Goal: Task Accomplishment & Management: Manage account settings

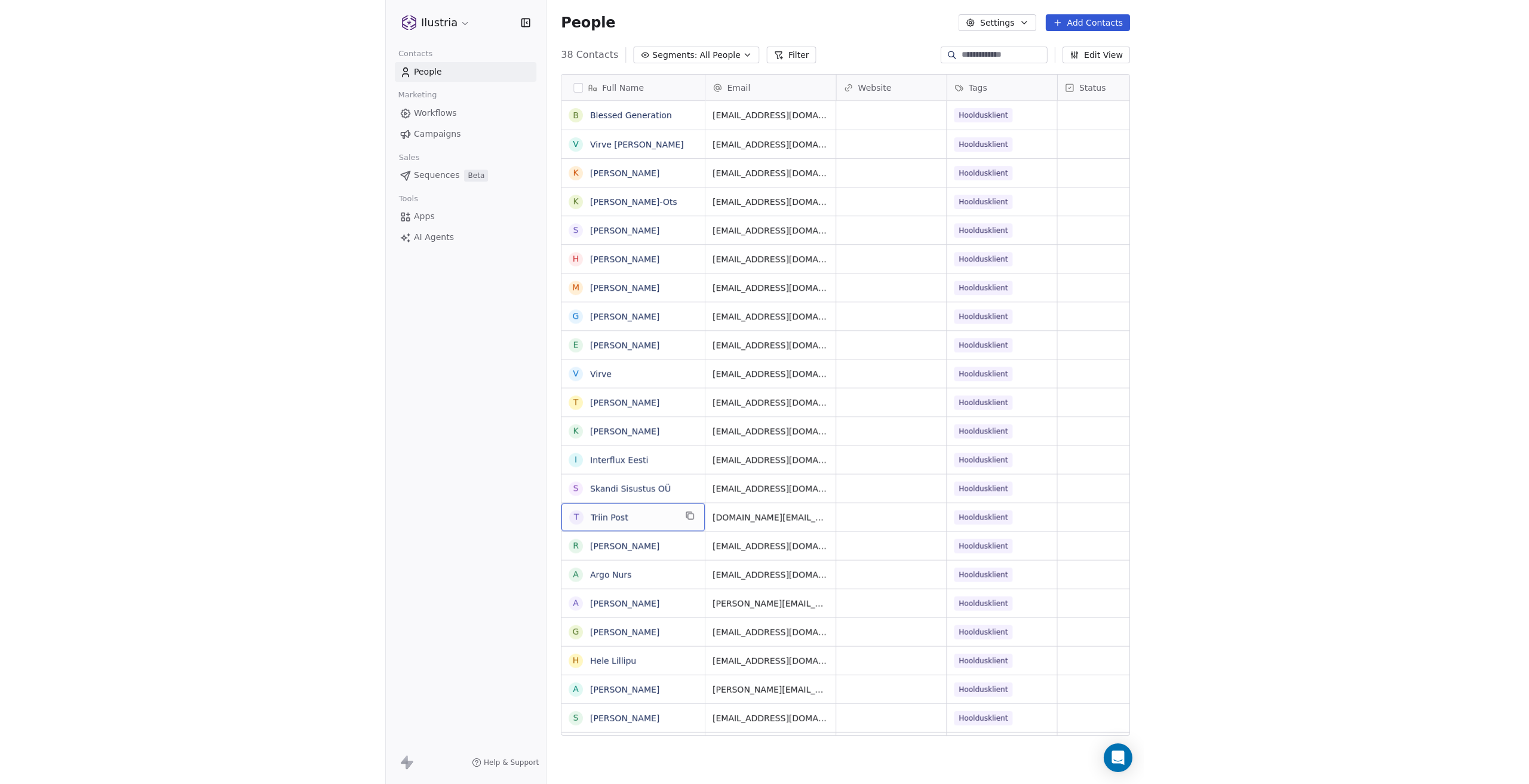
scroll to position [682, 1359]
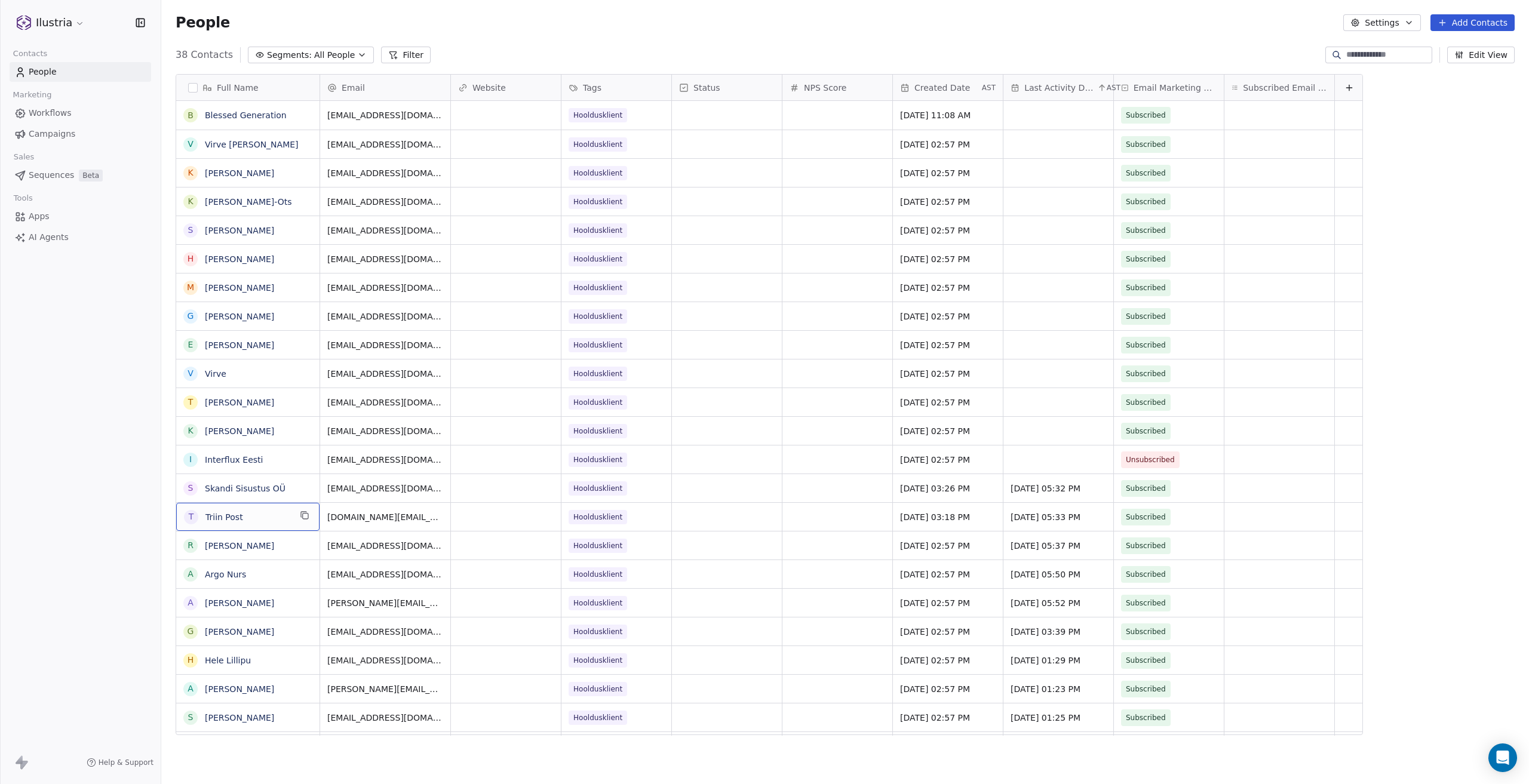
click at [296, 736] on div "Full Name B Blessed Generation V Virve [PERSON_NAME] K [PERSON_NAME] K [PERSON_…" at bounding box center [845, 410] width 1368 height 690
drag, startPoint x: 275, startPoint y: 520, endPoint x: 260, endPoint y: 521, distance: 15.0
click at [260, 521] on span "Triin Post" at bounding box center [248, 517] width 85 height 12
drag, startPoint x: 274, startPoint y: 520, endPoint x: 78, endPoint y: 321, distance: 279.3
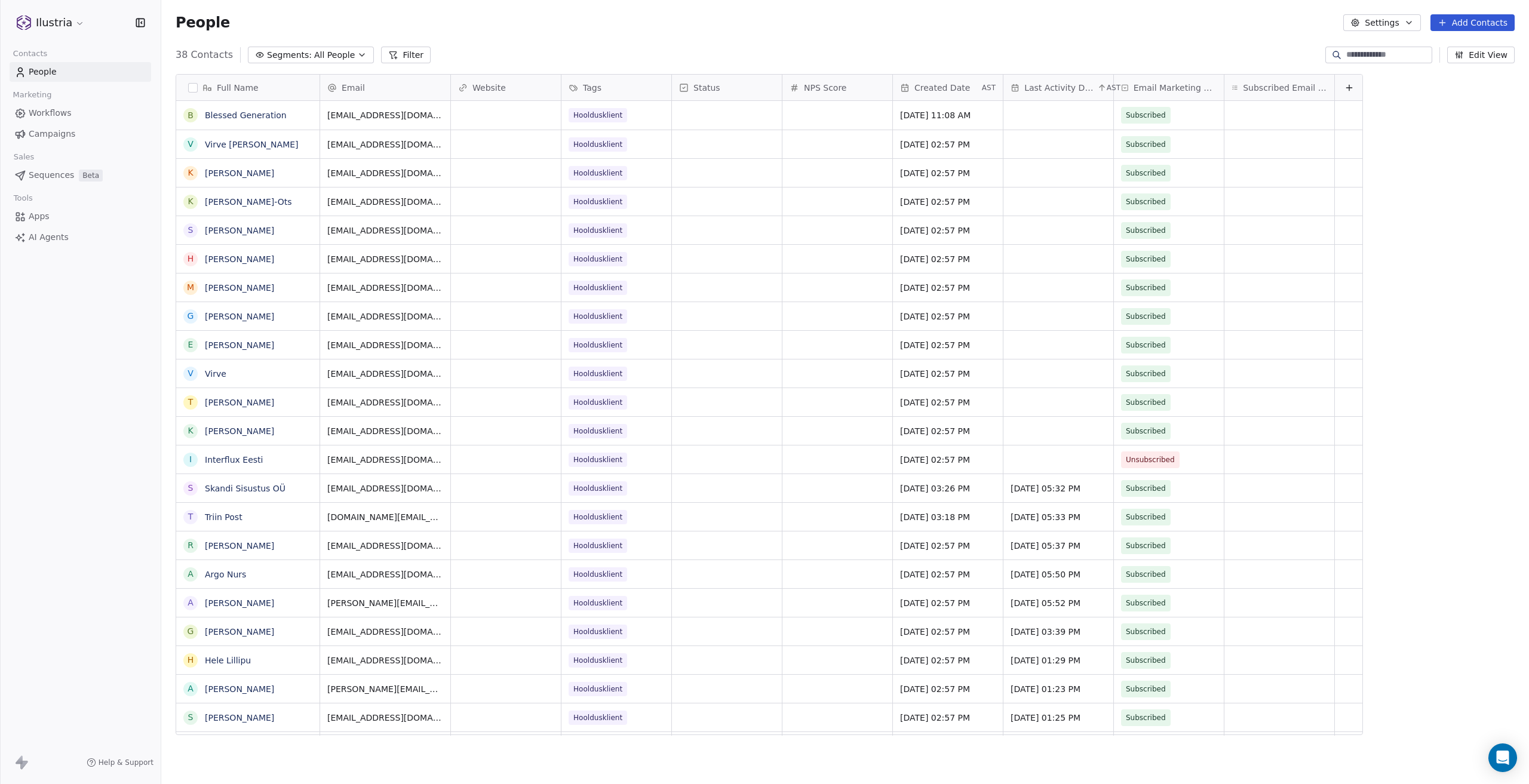
click at [78, 337] on div "Ilustria Contacts People Marketing Workflows Campaigns Sales Sequences Beta Too…" at bounding box center [80, 392] width 160 height 784
click at [40, 73] on span "People" at bounding box center [42, 71] width 28 height 13
click at [358, 53] on button "Segments: All People" at bounding box center [311, 55] width 126 height 17
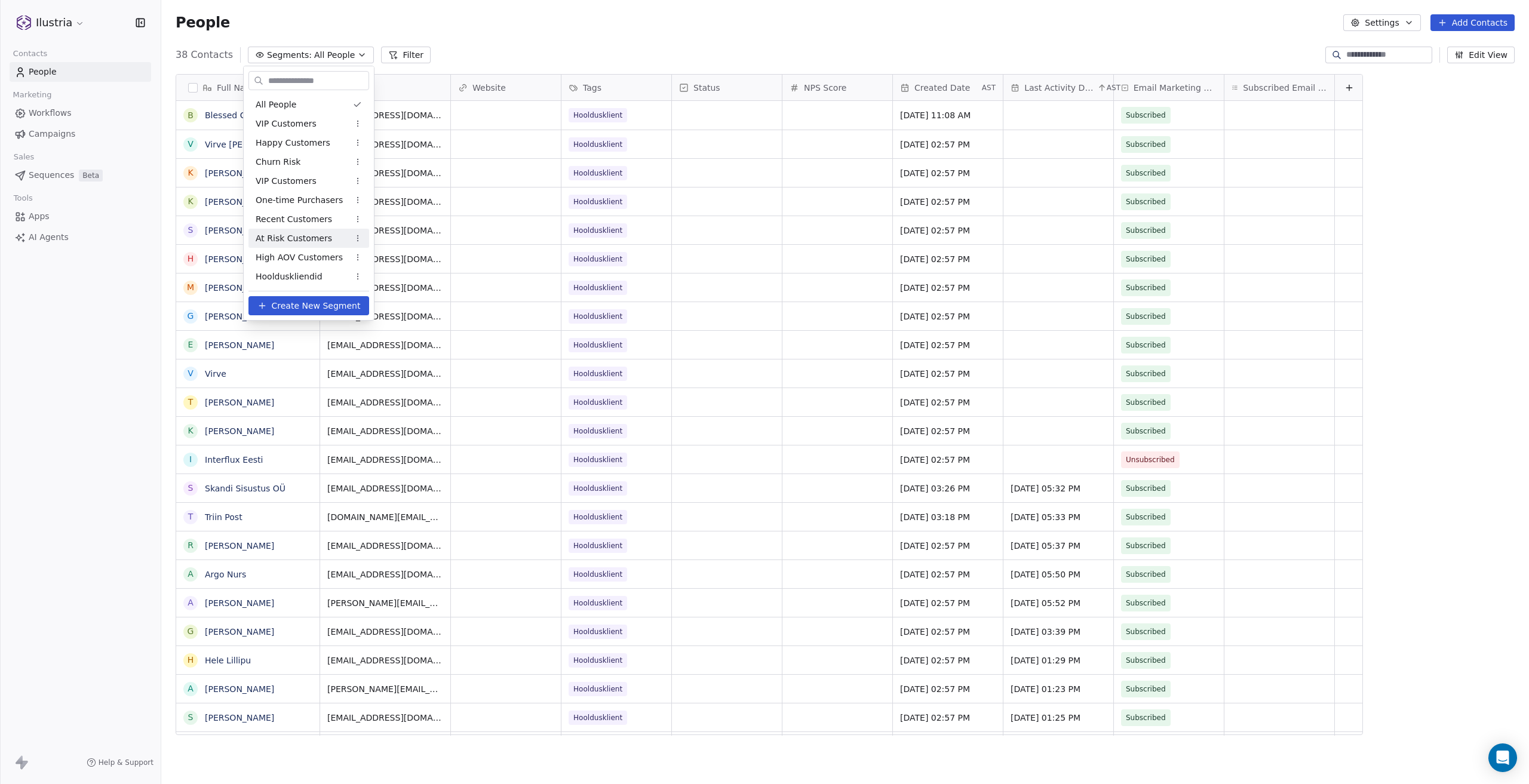
click at [546, 26] on html "Ilustria Contacts People Marketing Workflows Campaigns Sales Sequences Beta Too…" at bounding box center [764, 392] width 1529 height 784
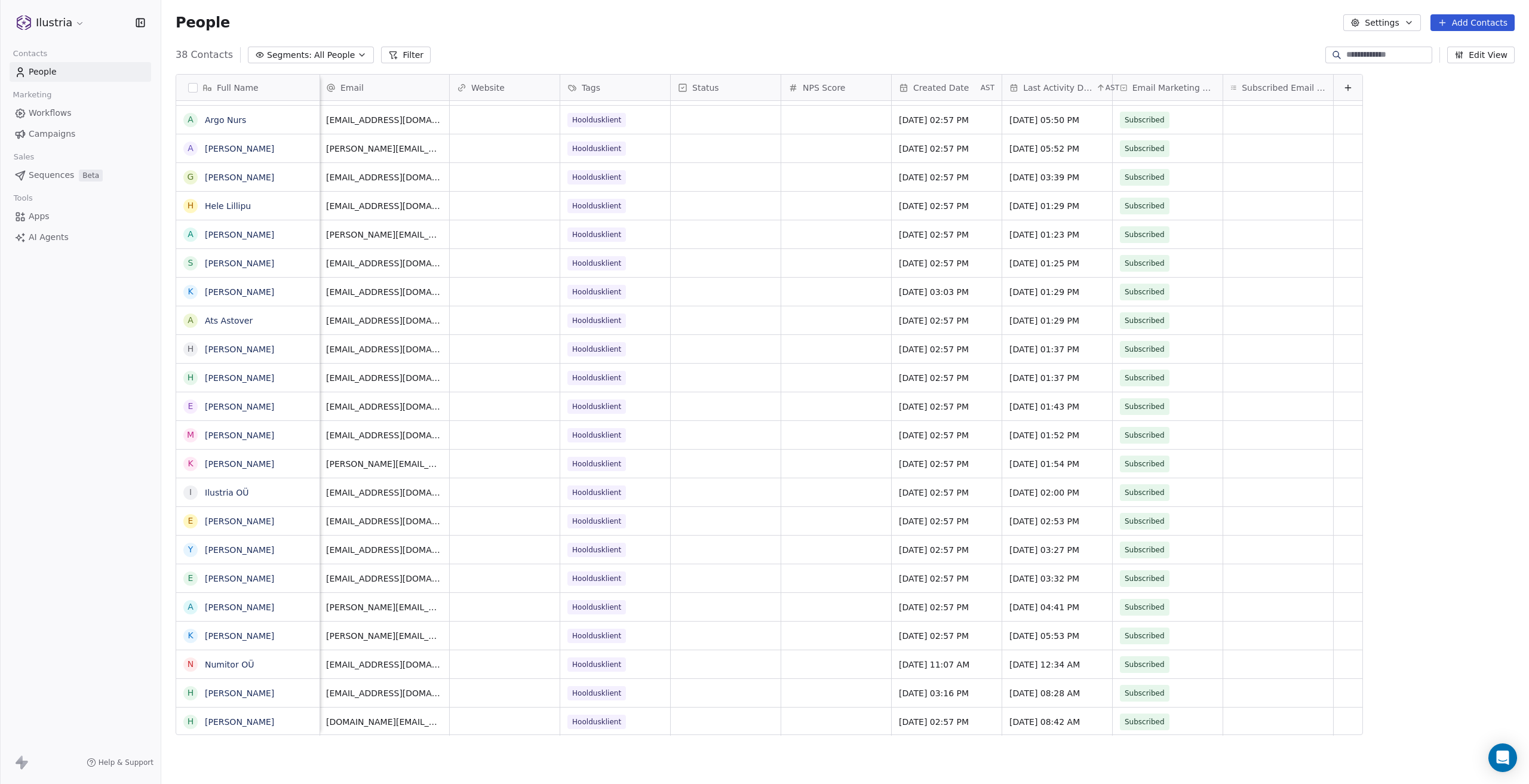
scroll to position [9, 0]
drag, startPoint x: 271, startPoint y: 692, endPoint x: 215, endPoint y: 691, distance: 56.0
click at [303, 690] on icon "grid" at bounding box center [306, 693] width 5 height 5
click at [758, 24] on button "Add Contacts" at bounding box center [1473, 23] width 84 height 17
click at [392, 684] on html "Ilustria Contacts People Marketing Workflows Campaigns Sales Sequences Beta Too…" at bounding box center [764, 392] width 1529 height 784
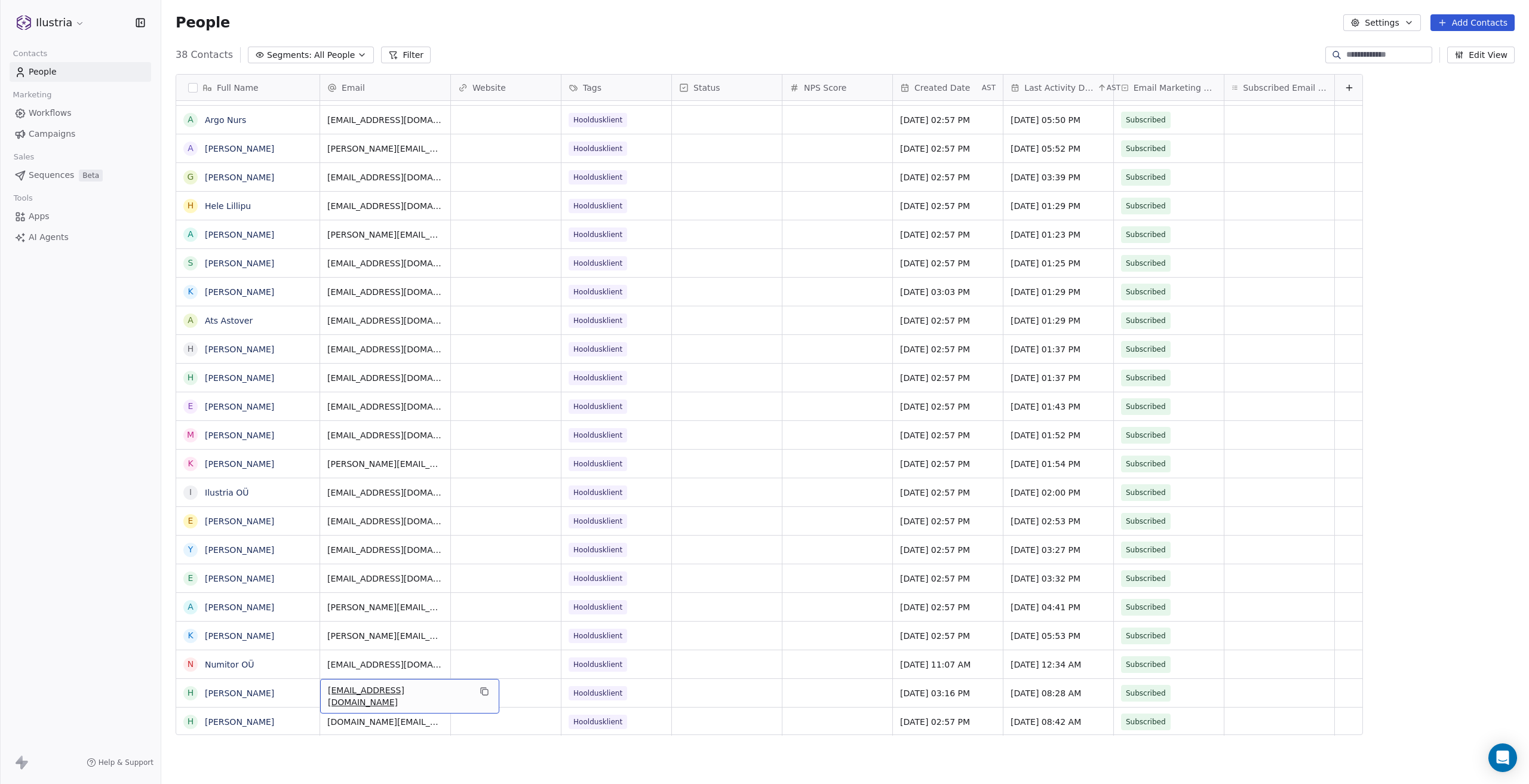
click at [365, 684] on span "[EMAIL_ADDRESS][DOMAIN_NAME]" at bounding box center [399, 696] width 142 height 24
click at [758, 728] on html "Ilustria Contacts People Marketing Workflows Campaigns Sales Sequences Beta Too…" at bounding box center [764, 392] width 1529 height 784
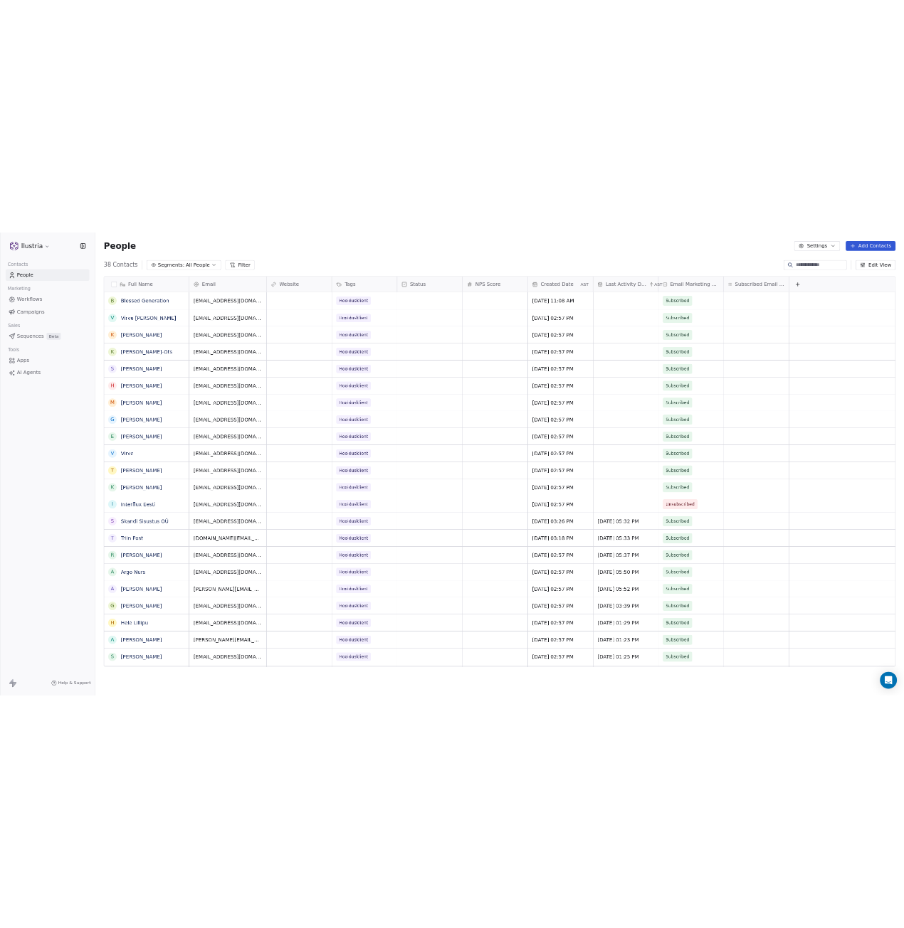
scroll to position [807, 701]
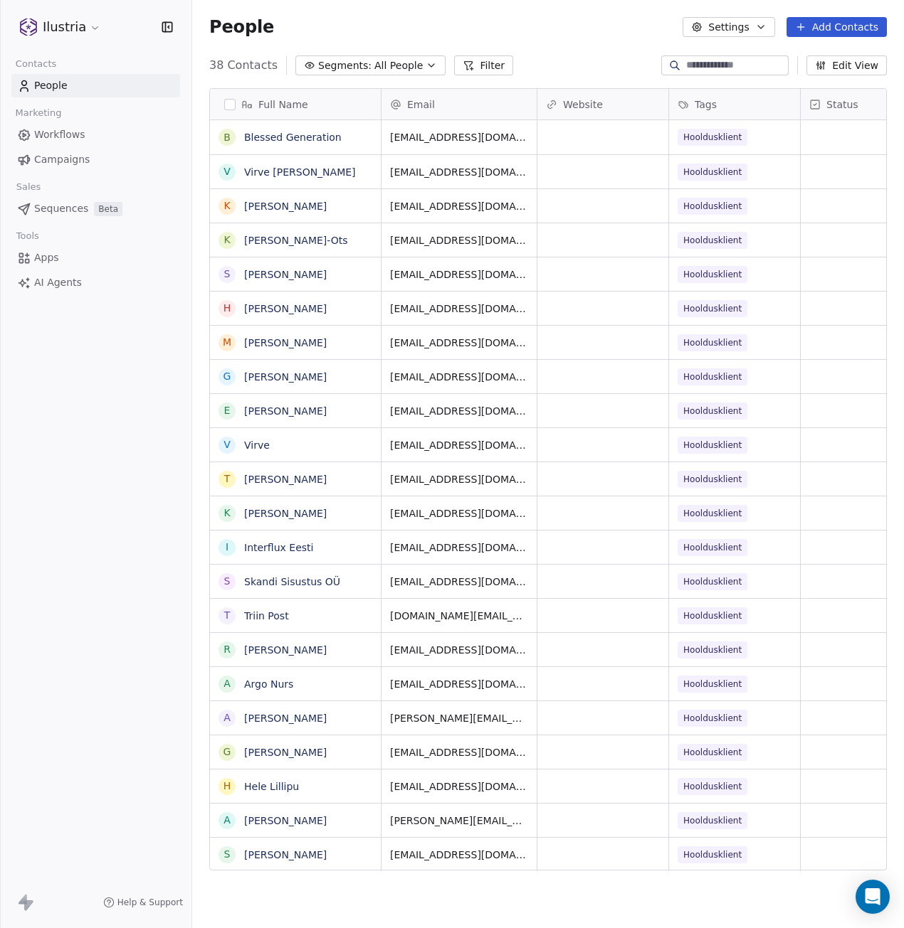
click at [226, 102] on button "button" at bounding box center [229, 104] width 11 height 11
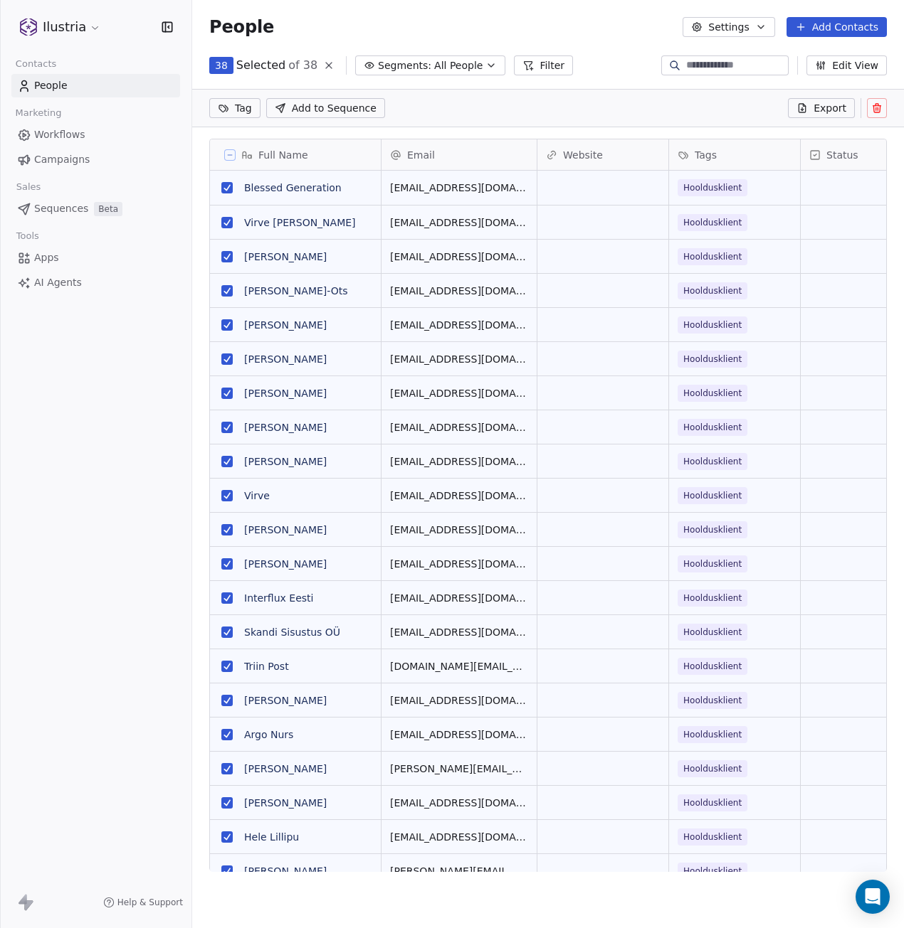
scroll to position [757, 701]
click at [61, 209] on span "Sequences" at bounding box center [61, 208] width 54 height 15
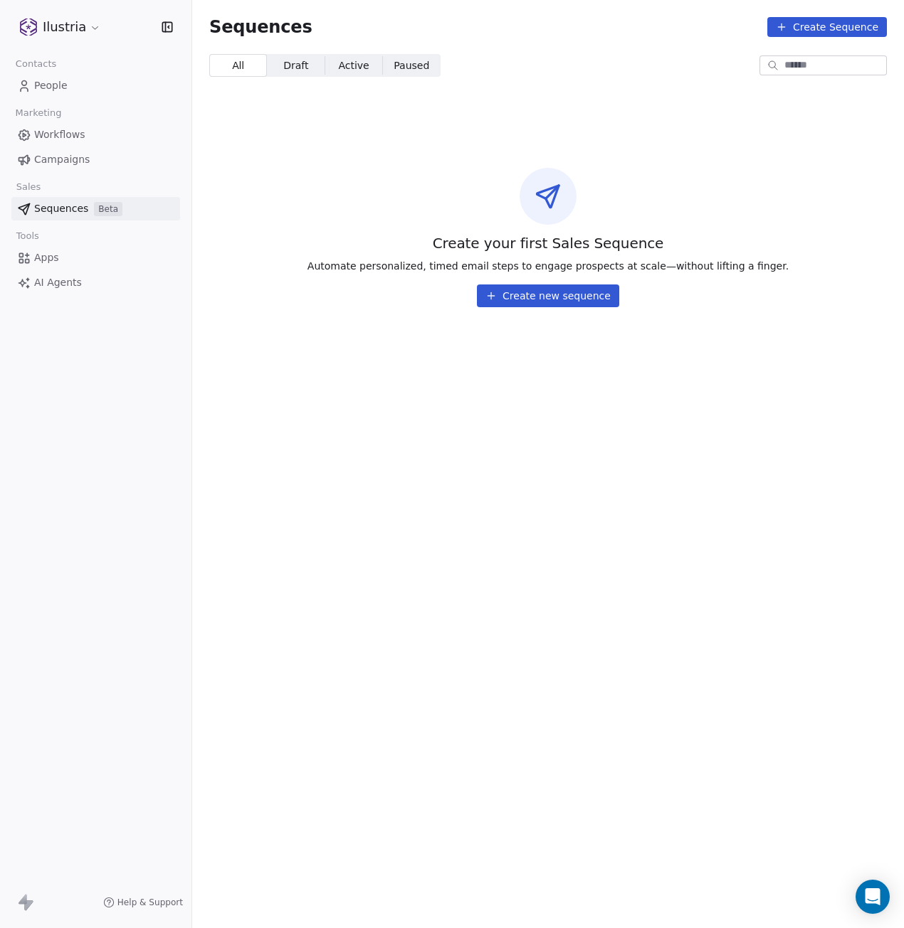
click at [61, 161] on span "Campaigns" at bounding box center [61, 159] width 55 height 15
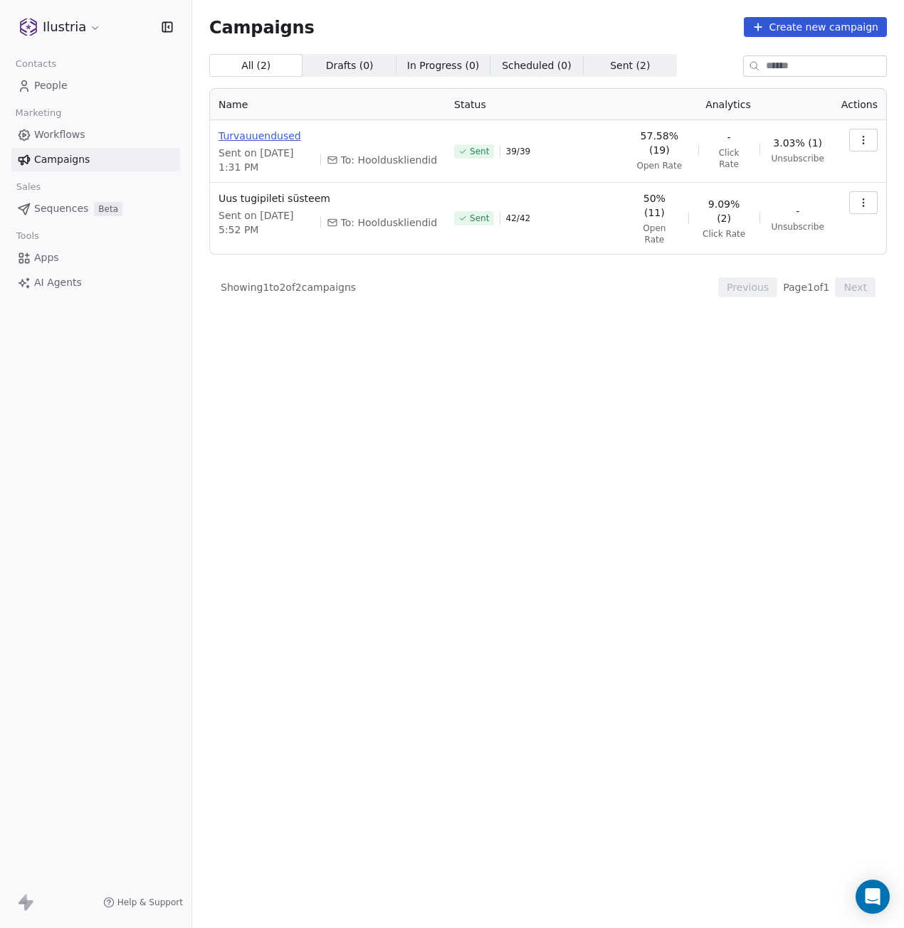
click at [260, 134] on span "Turvauuendused" at bounding box center [327, 136] width 218 height 14
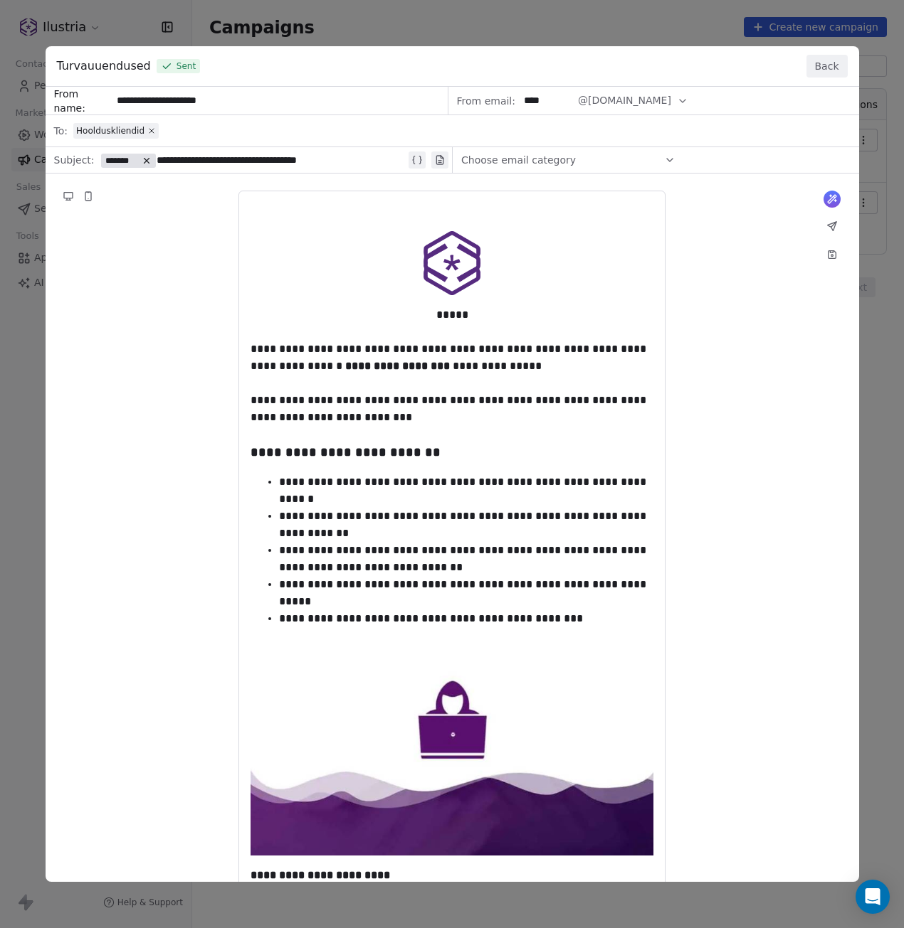
click at [825, 62] on button "Back" at bounding box center [826, 66] width 41 height 23
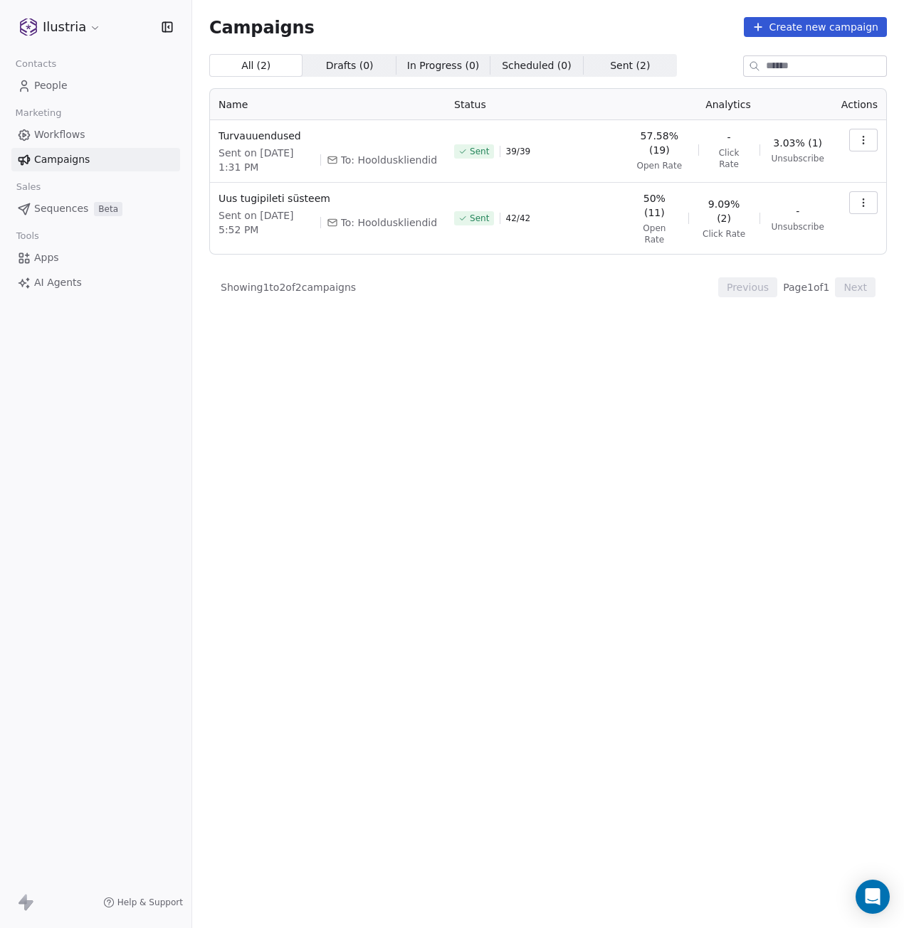
click at [860, 139] on icon "button" at bounding box center [862, 139] width 11 height 11
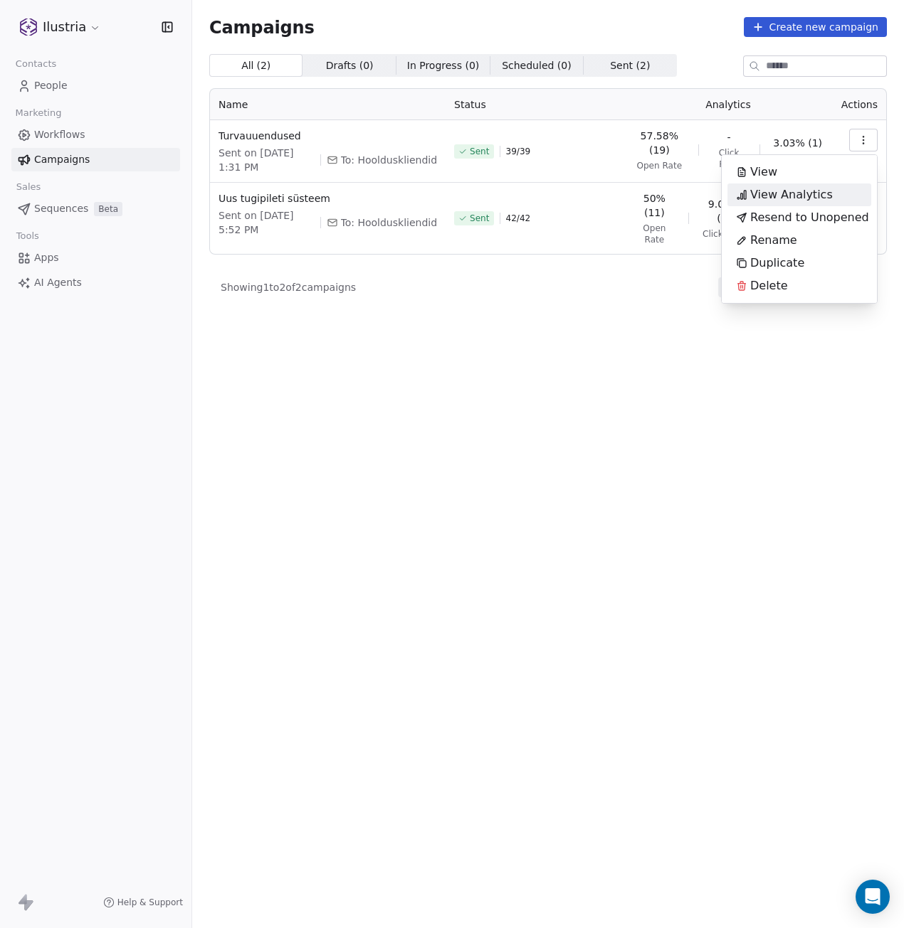
click at [808, 191] on span "View Analytics" at bounding box center [791, 194] width 83 height 17
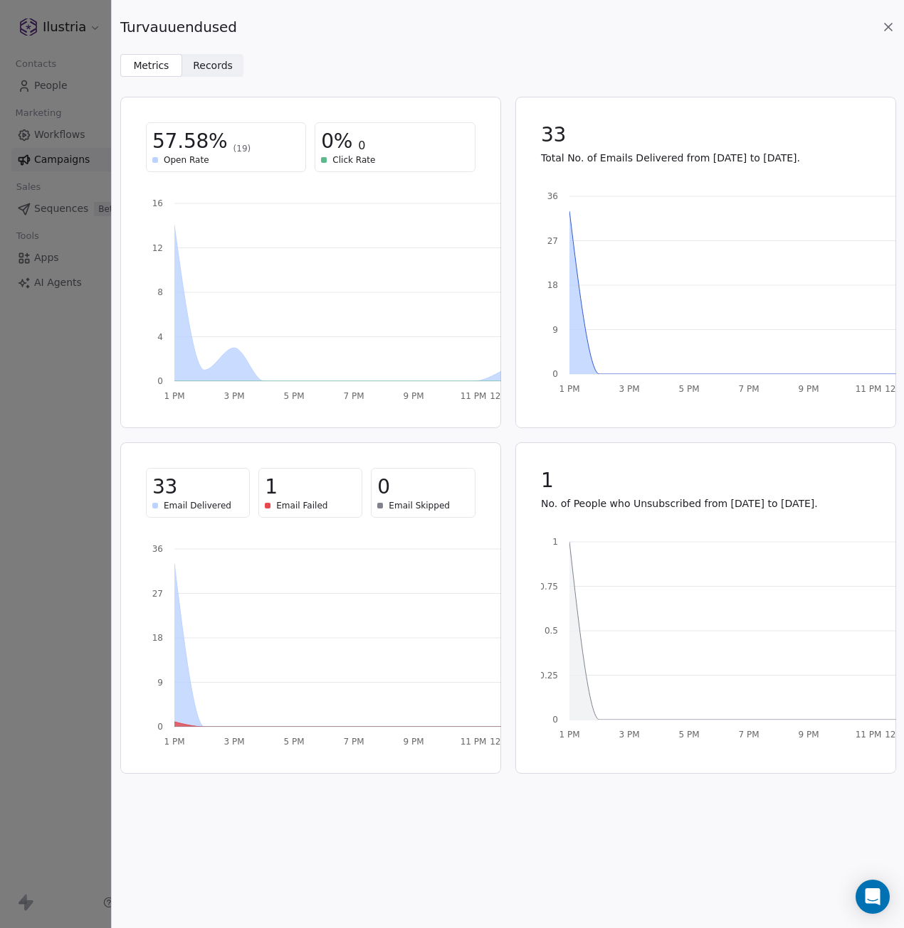
click at [212, 72] on span "Records" at bounding box center [213, 65] width 40 height 15
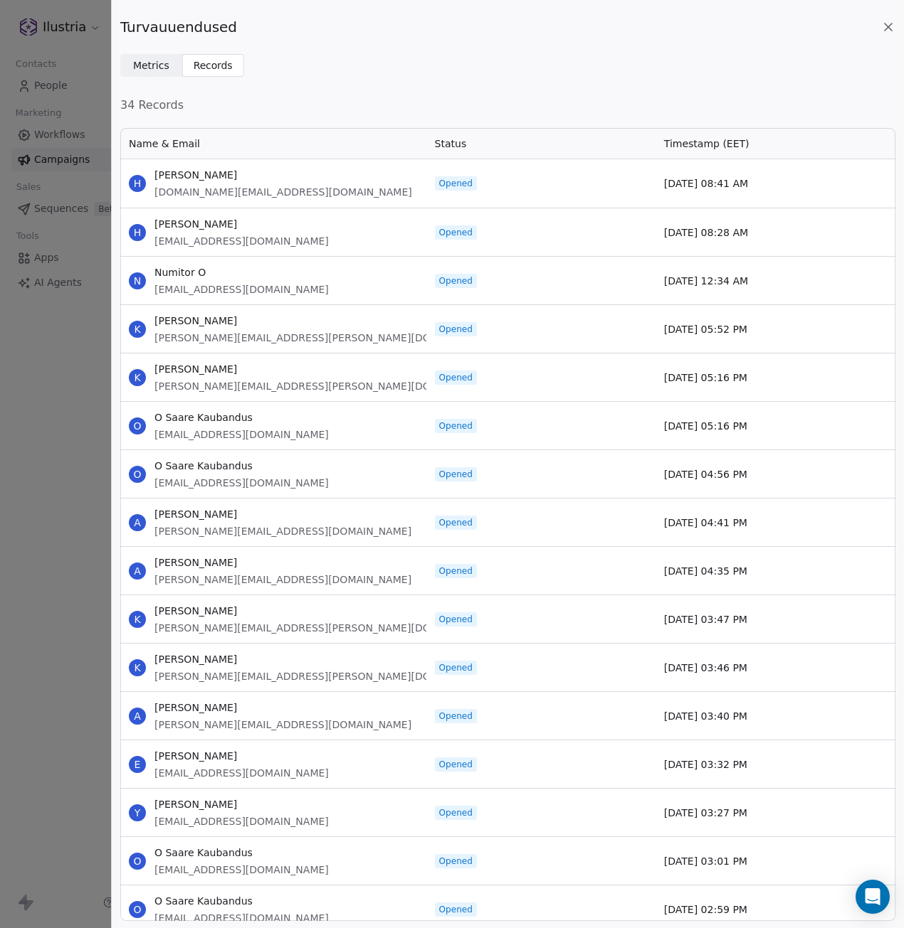
click at [144, 72] on span "Metrics" at bounding box center [151, 65] width 36 height 15
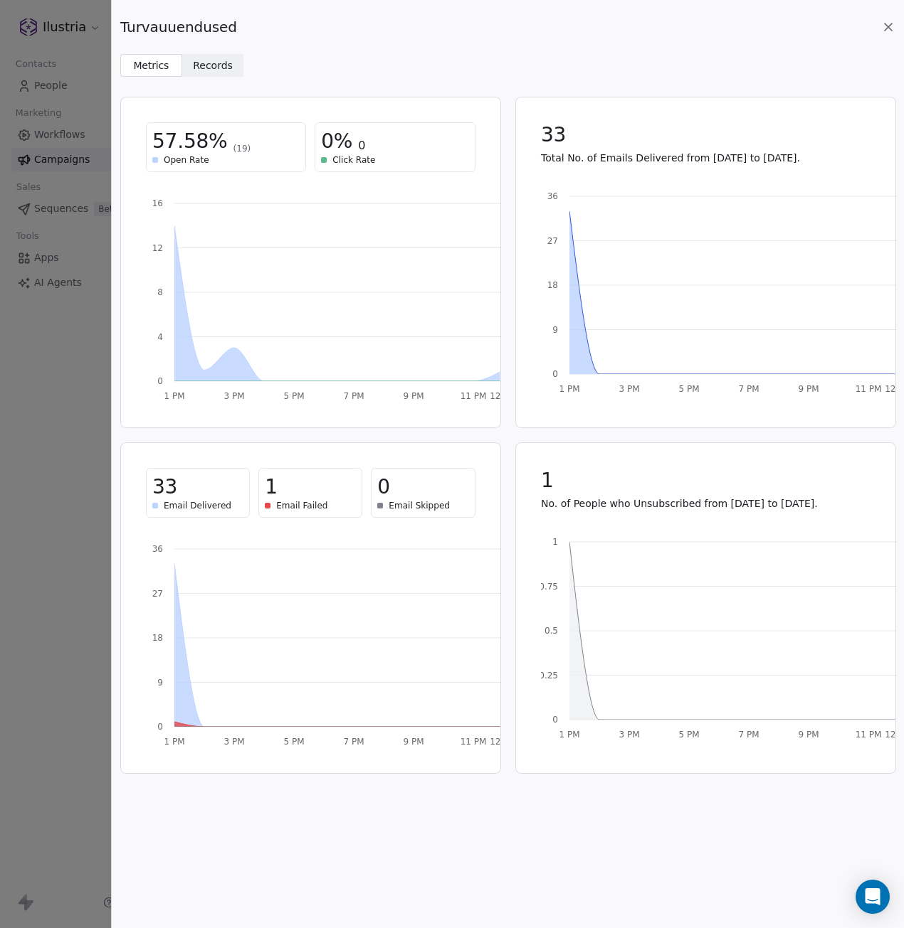
click at [889, 26] on icon at bounding box center [887, 26] width 7 height 7
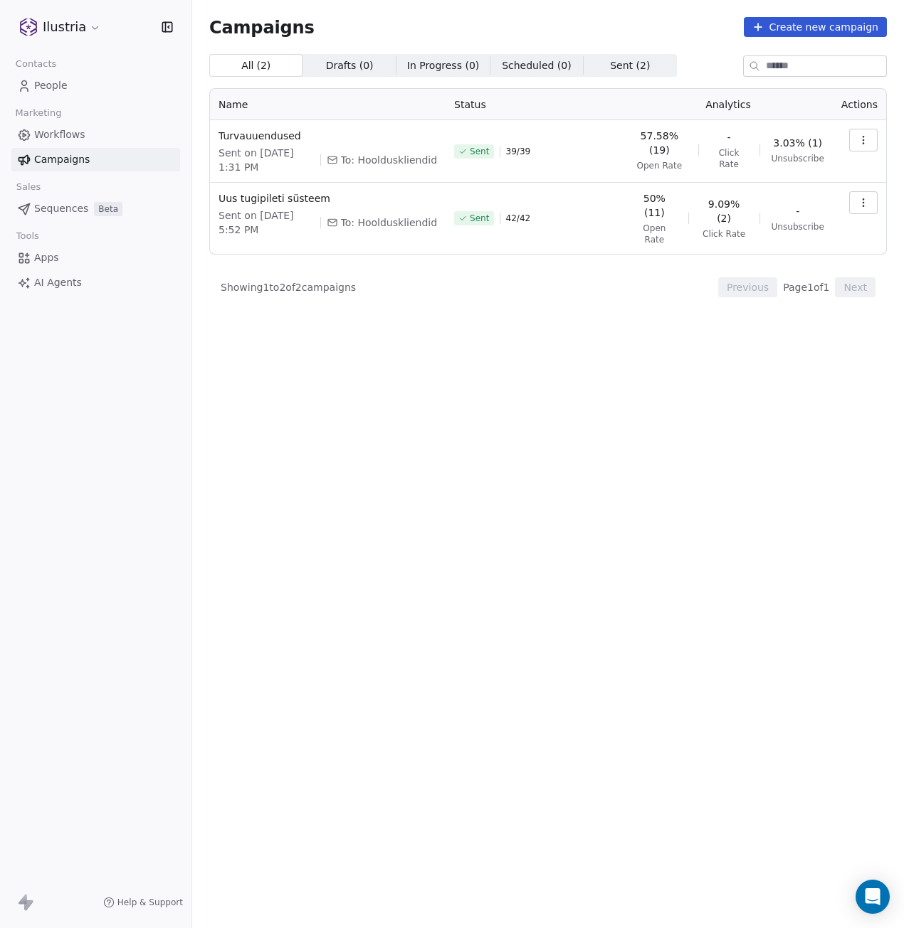
click at [520, 538] on div "All ( 2 ) All ( 2 ) Drafts ( 0 ) Drafts ( 0 ) In Progress ( 0 ) In Progress ( 0…" at bounding box center [547, 428] width 677 height 749
